Goal: Task Accomplishment & Management: Manage account settings

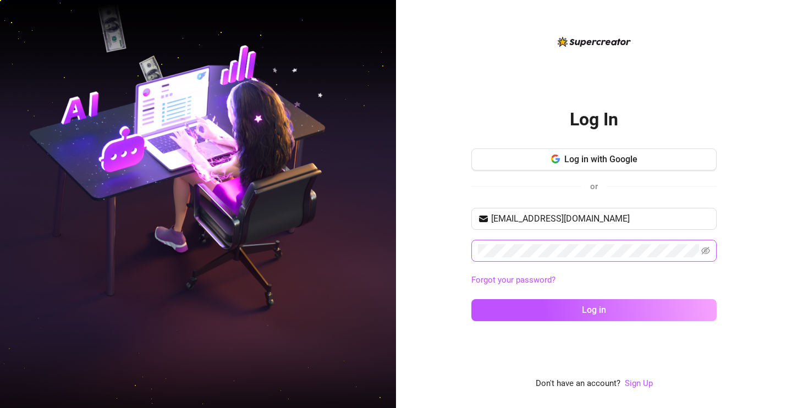
click at [549, 242] on span at bounding box center [593, 251] width 245 height 22
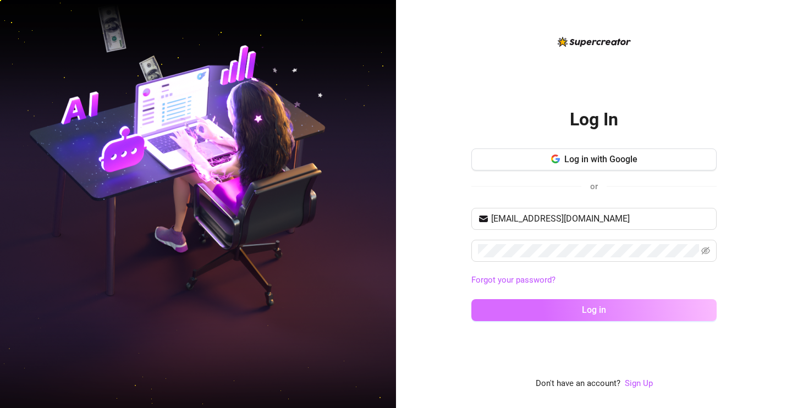
click at [572, 309] on button "Log in" at bounding box center [593, 310] width 245 height 22
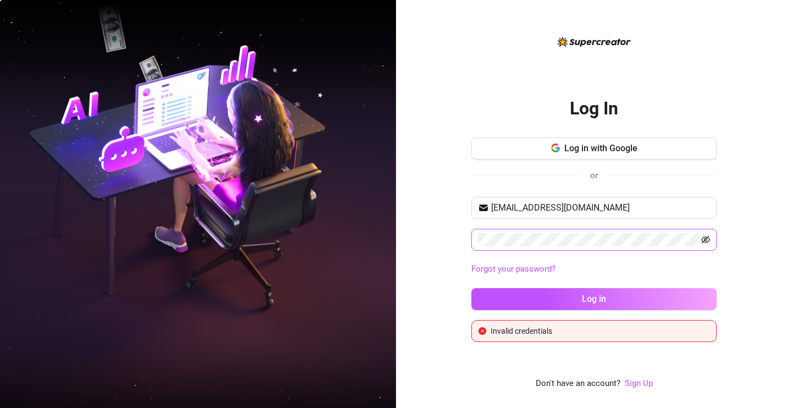
click at [705, 235] on icon "eye-invisible" at bounding box center [705, 239] width 9 height 9
click at [582, 206] on input "dylaneworld@icloud.com" at bounding box center [600, 207] width 219 height 13
click at [533, 208] on input "dylaneworld@icloud.com" at bounding box center [600, 207] width 219 height 13
click at [538, 208] on input "dylaneworld@icloud.com" at bounding box center [600, 207] width 219 height 13
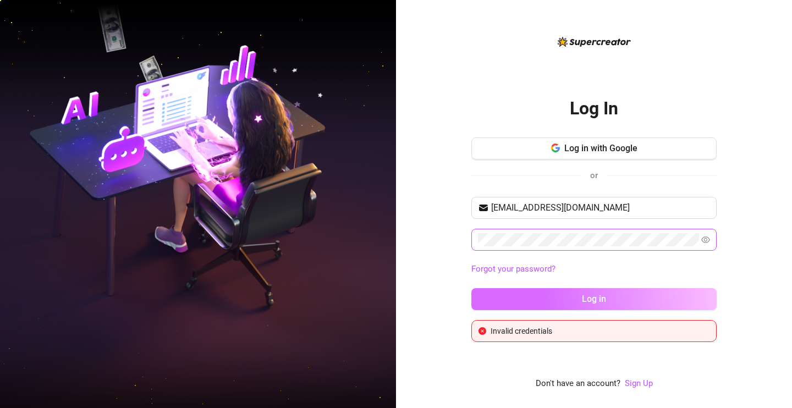
click at [586, 302] on span "Log in" at bounding box center [594, 299] width 24 height 10
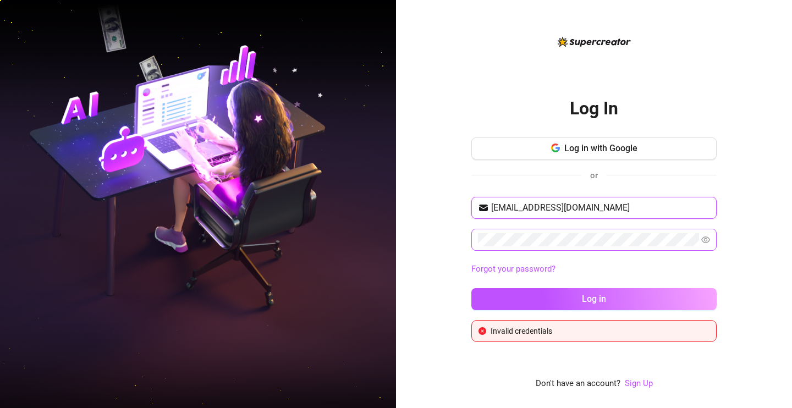
click at [549, 206] on input "dilfgf07@icloud.com" at bounding box center [600, 207] width 219 height 13
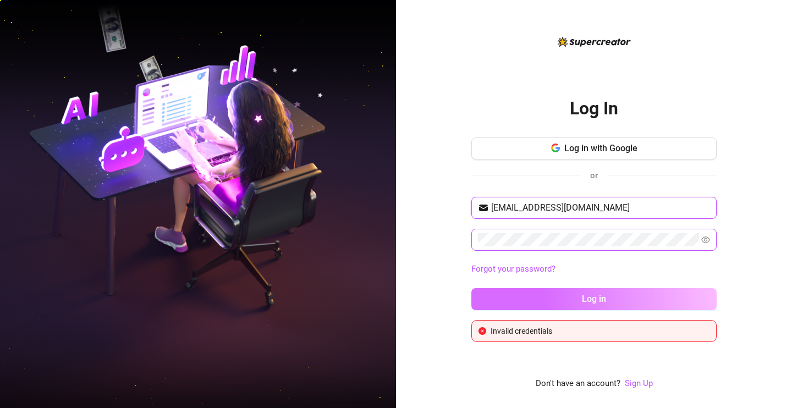
type input "dilfgf07@gmail.com"
click at [568, 294] on button "Log in" at bounding box center [593, 299] width 245 height 22
